Goal: Check status: Check status

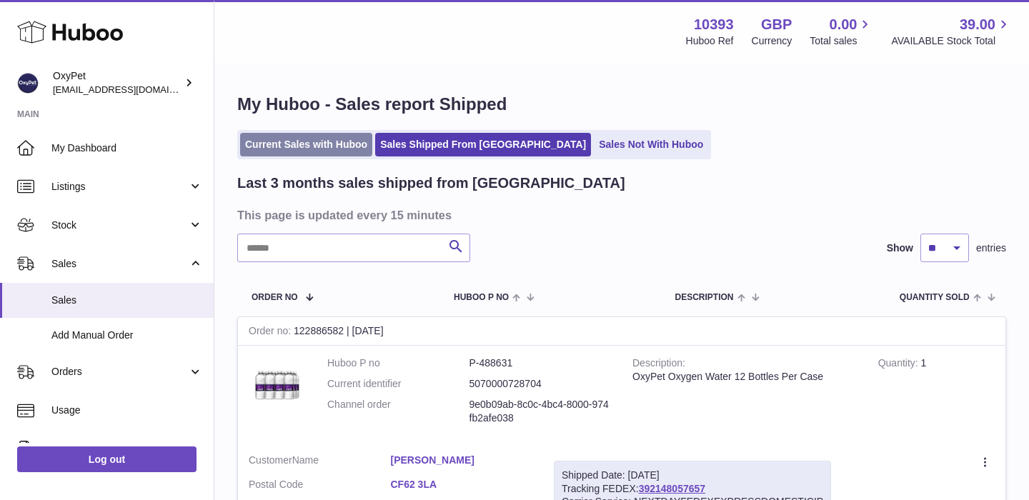
click at [284, 150] on link "Current Sales with Huboo" at bounding box center [306, 145] width 132 height 24
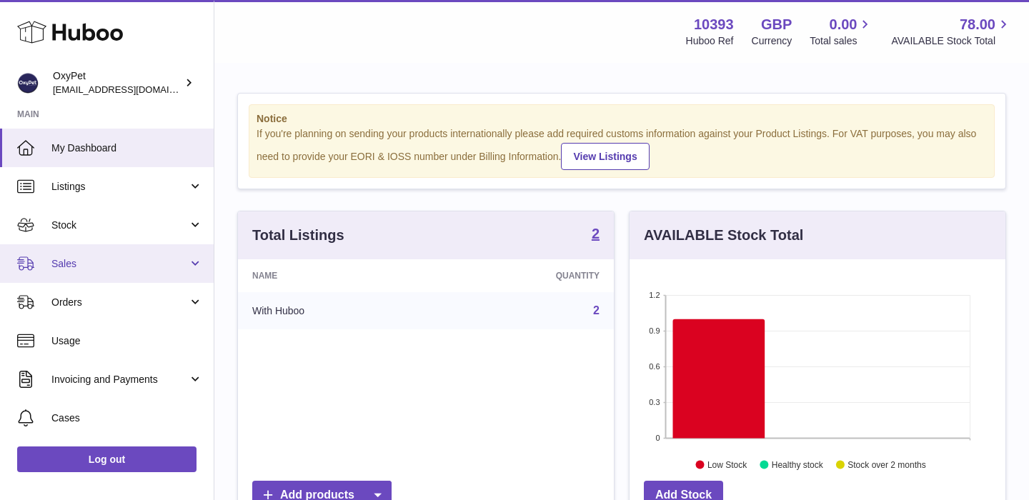
scroll to position [110, 0]
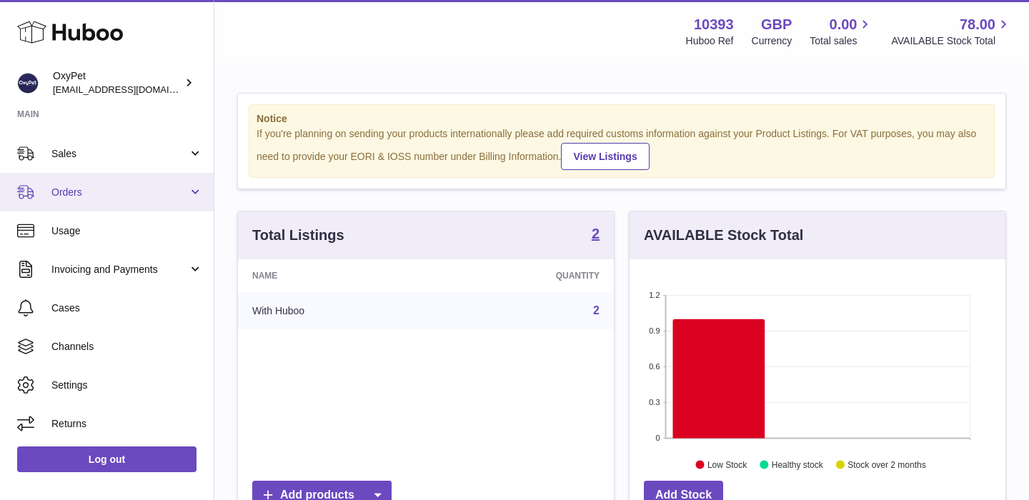
click at [149, 193] on span "Orders" at bounding box center [119, 193] width 137 height 14
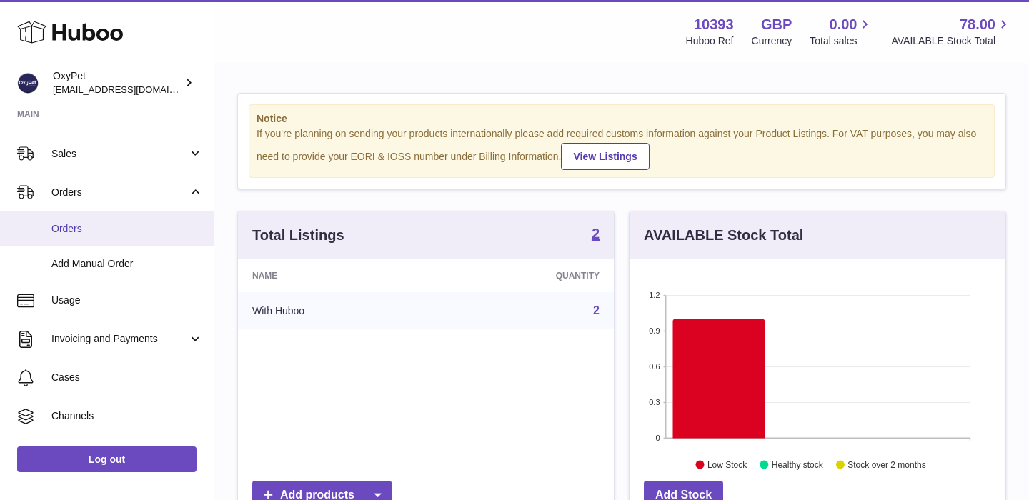
click at [123, 221] on link "Orders" at bounding box center [107, 229] width 214 height 35
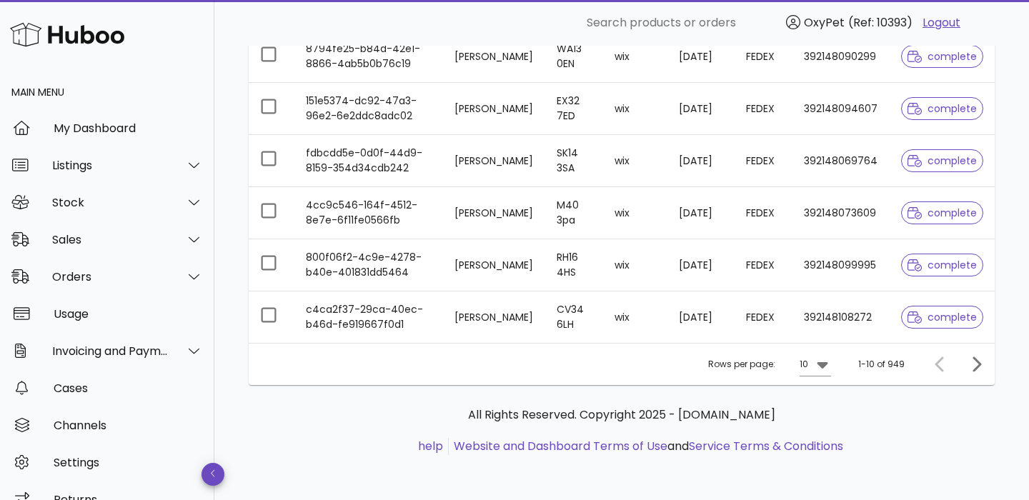
scroll to position [440, 0]
click at [975, 364] on icon "Next page" at bounding box center [976, 363] width 17 height 17
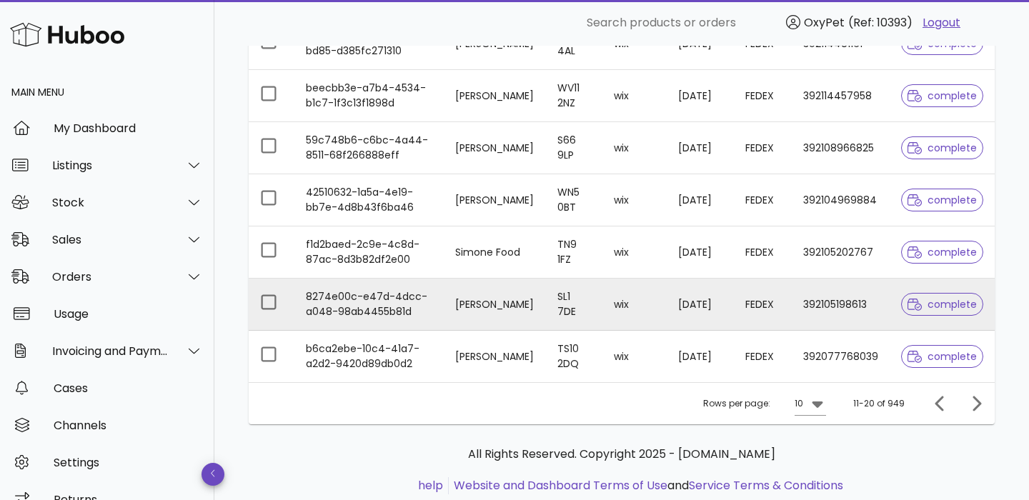
scroll to position [380, 0]
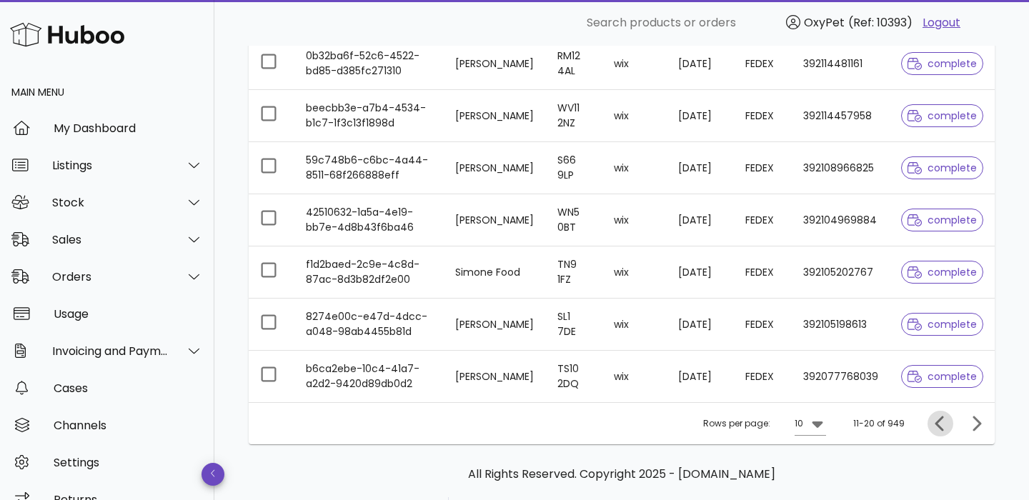
click at [941, 427] on icon "Previous page" at bounding box center [940, 423] width 17 height 17
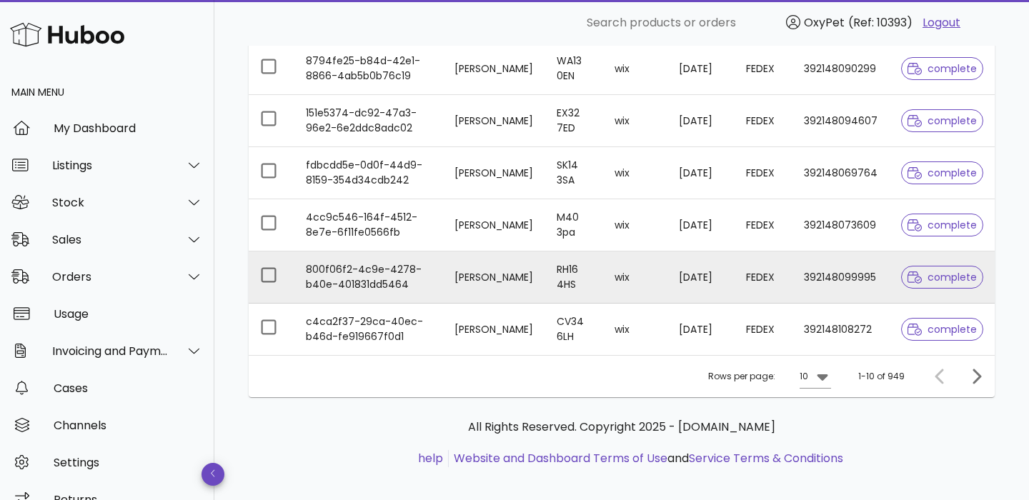
scroll to position [440, 0]
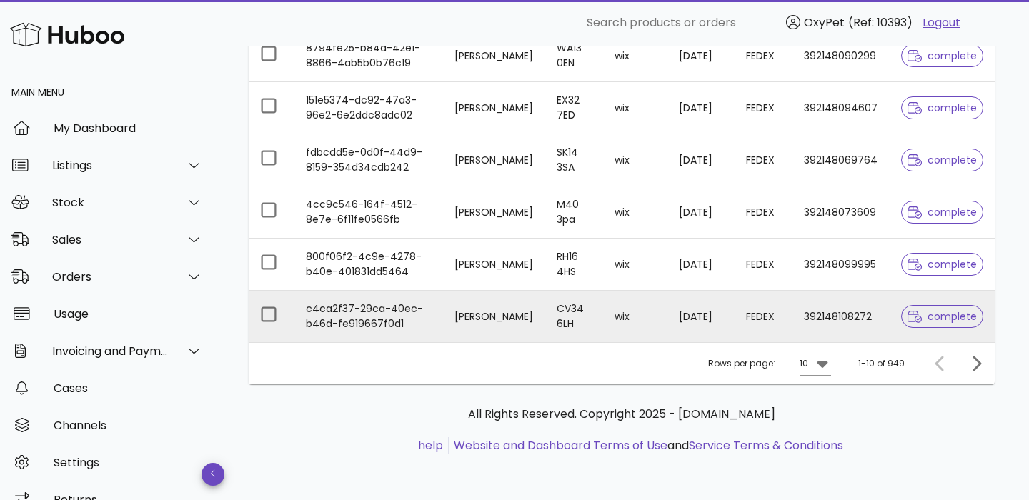
click at [941, 320] on span "complete" at bounding box center [942, 317] width 69 height 10
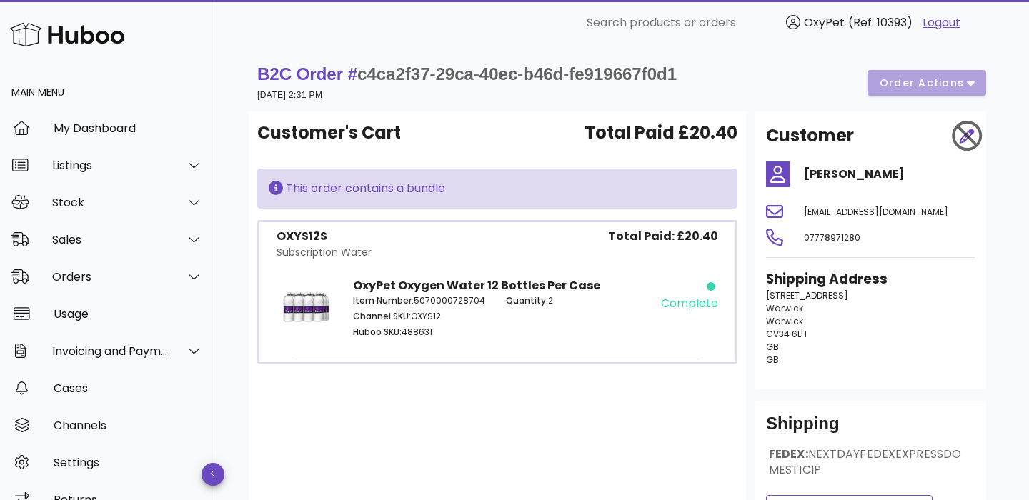
click at [971, 86] on div "B2C Order # c4ca2f37-29ca-40ec-b46d-fe919667f0d1 14 August 2025 at 2:31 PM orde…" at bounding box center [621, 83] width 729 height 40
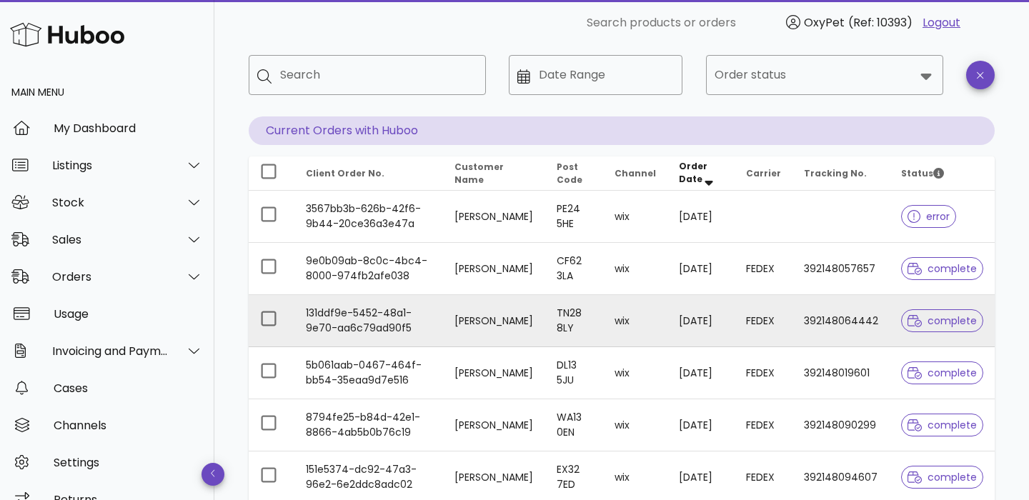
scroll to position [65, 0]
